Goal: Task Accomplishment & Management: Complete application form

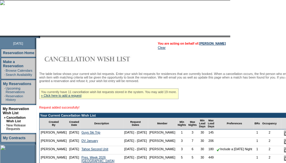
scroll to position [50, 0]
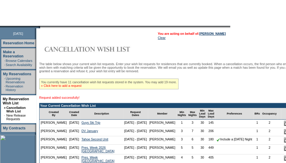
click at [72, 87] on link "» Click here to add a request" at bounding box center [61, 86] width 40 height 4
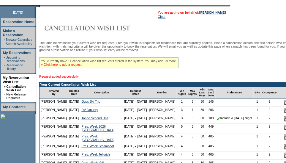
scroll to position [72, 0]
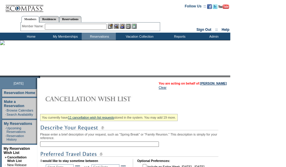
click at [82, 145] on input "text" at bounding box center [99, 144] width 119 height 5
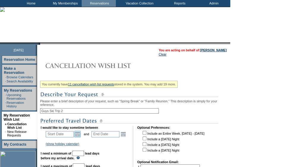
type input "Guys Ski Trip 2"
click at [80, 133] on link "Open the calendar popup." at bounding box center [77, 134] width 7 height 7
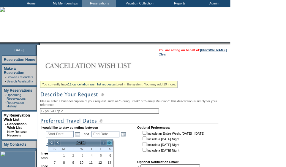
click at [109, 142] on link ">>" at bounding box center [109, 143] width 6 height 6
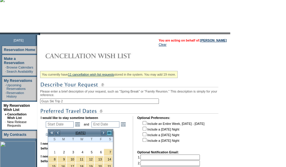
scroll to position [43, 0]
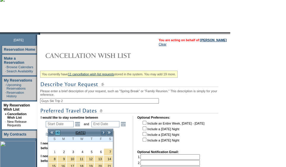
click at [56, 133] on link "<" at bounding box center [58, 133] width 6 height 6
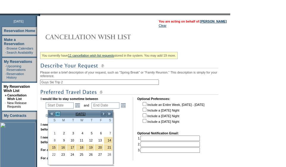
click at [59, 112] on link "<" at bounding box center [58, 114] width 6 height 6
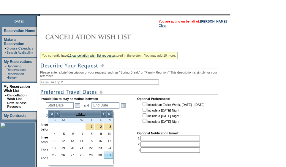
click at [107, 155] on link "31" at bounding box center [108, 155] width 9 height 7
type input "[DATE]"
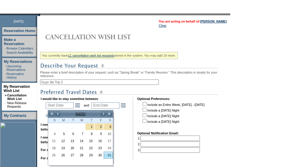
type input "152"
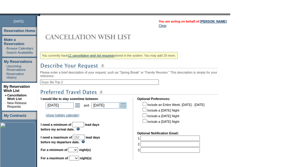
click at [126, 106] on link "Open the calendar popup." at bounding box center [123, 105] width 7 height 7
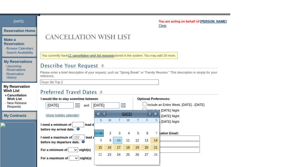
click at [120, 138] on link "10" at bounding box center [117, 140] width 9 height 7
type input "[DATE]"
type input "161"
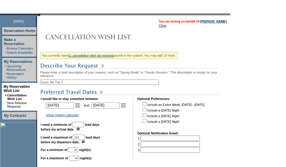
click at [94, 126] on td "I would like to stay sometime between [DATE] [DATE] Open the calendar popup. <<…" at bounding box center [85, 128] width 88 height 63
click at [84, 126] on input "text" at bounding box center [78, 124] width 12 height 5
type input "30"
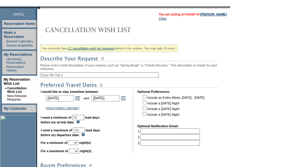
scroll to position [71, 0]
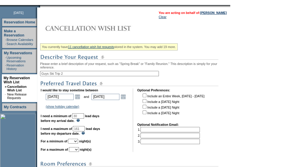
click at [77, 144] on select "1 2 3 4 5 6 7 8 9 10 11 12 13 14" at bounding box center [73, 141] width 10 height 5
select select "3"
click at [75, 142] on select "1 2 3 4 5 6 7 8 9 10 11 12 13 14" at bounding box center [73, 141] width 10 height 5
click at [79, 152] on select "1 2 3 4 5 6 7 8 9 10 11 12 13 14" at bounding box center [74, 149] width 10 height 5
select select "7"
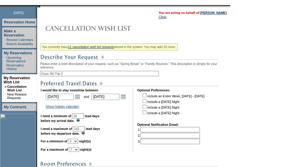
click at [76, 150] on select "1 2 3 4 5 6 7 8 9 10 11 12 13 14" at bounding box center [74, 149] width 10 height 5
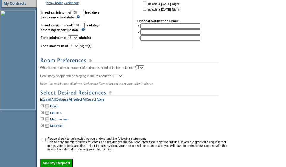
scroll to position [176, 0]
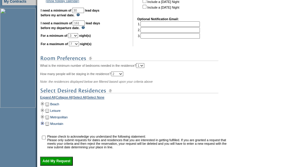
click at [45, 126] on td at bounding box center [42, 123] width 5 height 7
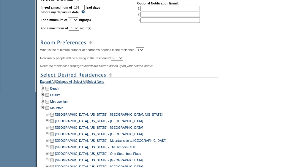
scroll to position [193, 0]
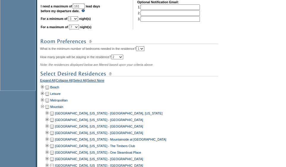
click at [53, 117] on td at bounding box center [52, 113] width 5 height 7
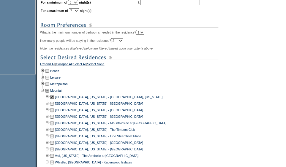
scroll to position [210, 0]
click at [54, 137] on td at bounding box center [52, 136] width 5 height 7
click at [54, 152] on td at bounding box center [52, 149] width 5 height 7
click at [54, 156] on td at bounding box center [52, 155] width 5 height 7
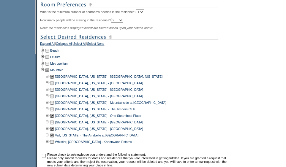
scroll to position [231, 0]
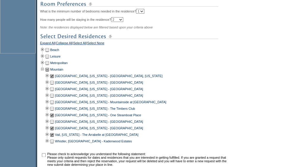
click at [54, 144] on td at bounding box center [52, 141] width 5 height 7
click at [45, 157] on input "checkbox" at bounding box center [44, 155] width 4 height 4
checkbox input "true"
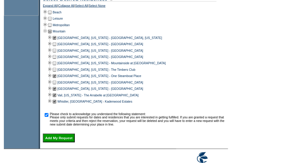
scroll to position [274, 0]
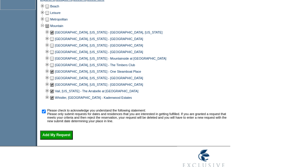
click at [58, 139] on input "Add My Request" at bounding box center [56, 135] width 33 height 9
